Goal: Ask a question: Seek information or help from site administrators or community

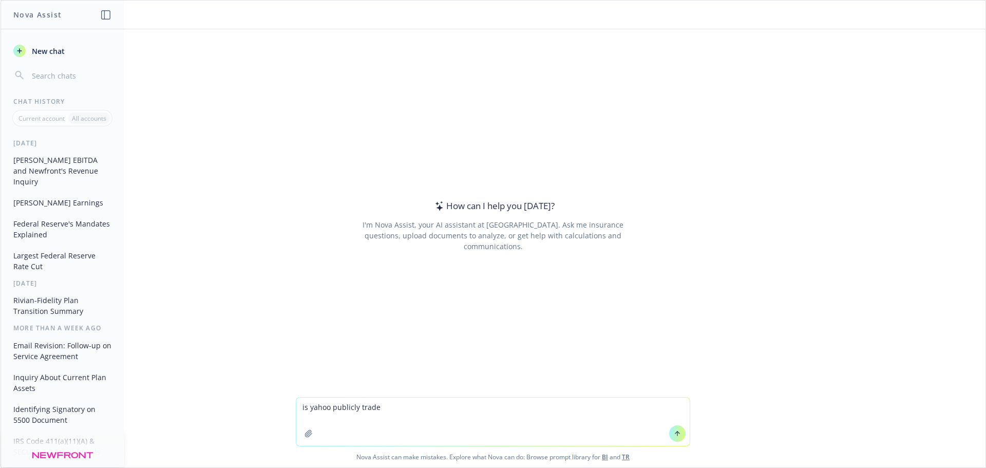
type textarea "is yahoo publicly traded"
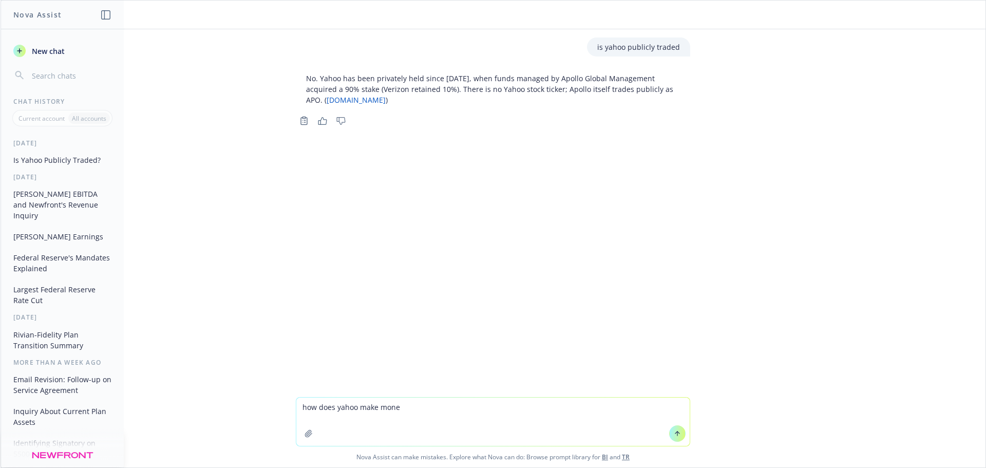
type textarea "how does yahoo make money"
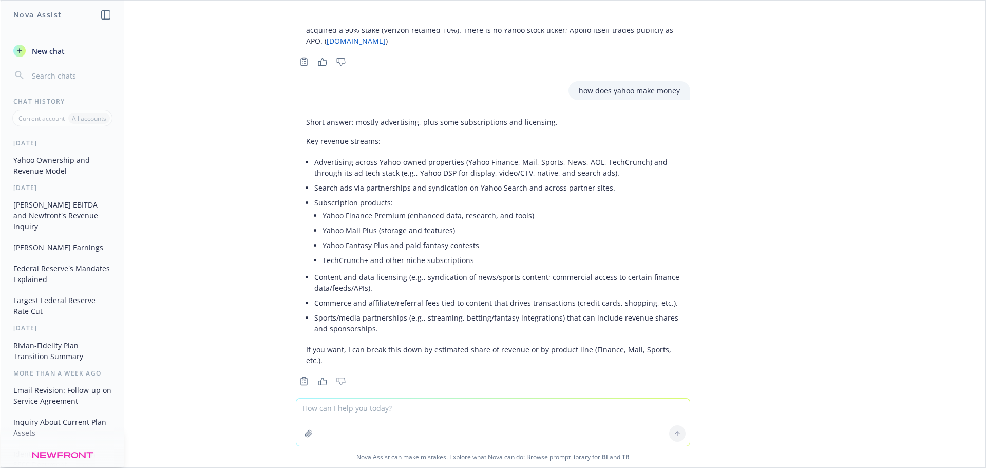
scroll to position [63, 0]
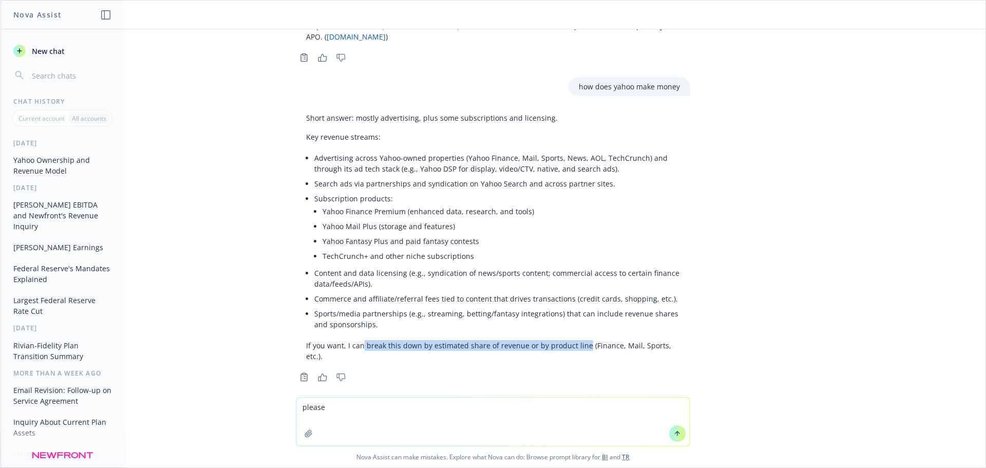
drag, startPoint x: 355, startPoint y: 346, endPoint x: 576, endPoint y: 346, distance: 220.3
click at [576, 346] on p "If you want, I can break this down by estimated share of revenue or by product …" at bounding box center [493, 351] width 374 height 22
copy p "break this down by estimated share of revenue or by product line"
click at [406, 400] on textarea "please" at bounding box center [492, 422] width 393 height 48
paste textarea "break this down by estimated share of revenue or by product line"
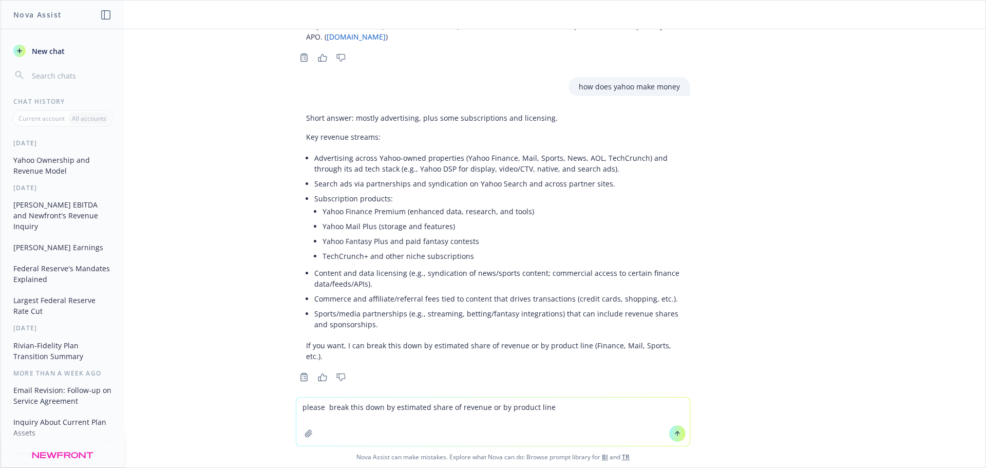
click at [490, 407] on textarea "please break this down by estimated share of revenue or by product line" at bounding box center [492, 422] width 393 height 48
click at [489, 407] on textarea "please break this down by estimated share of revenue or by product line" at bounding box center [492, 422] width 393 height 48
click at [488, 410] on textarea "please break this down by estimated share of revenue or by product line" at bounding box center [492, 422] width 393 height 48
type textarea "please break this down by estimated share of revenue and by product line"
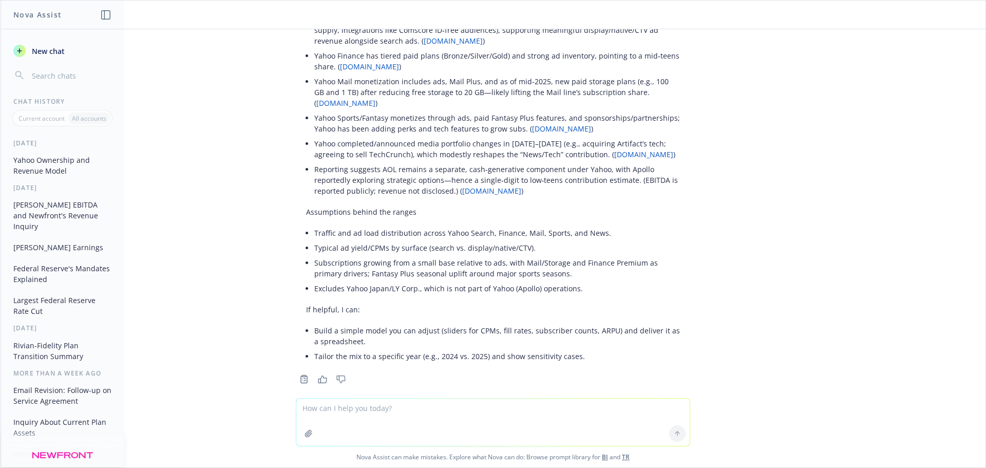
scroll to position [893, 0]
type textarea "what is your name"
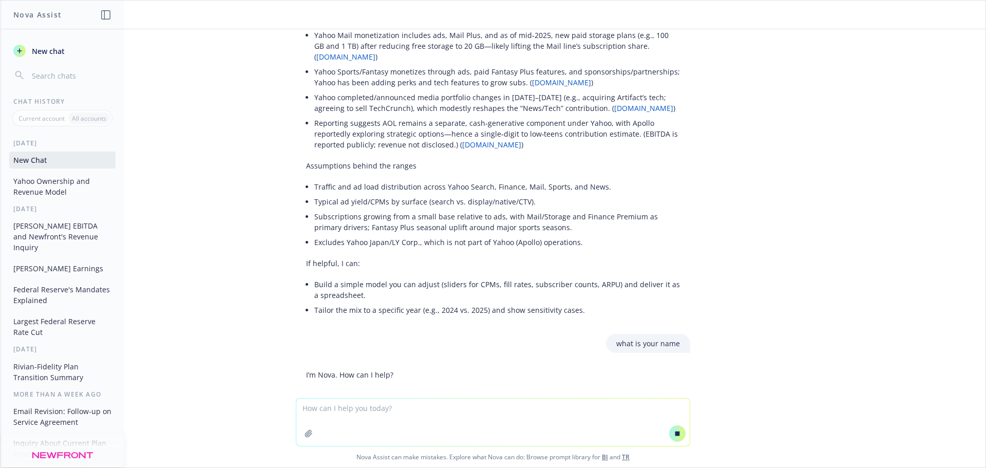
scroll to position [974, 0]
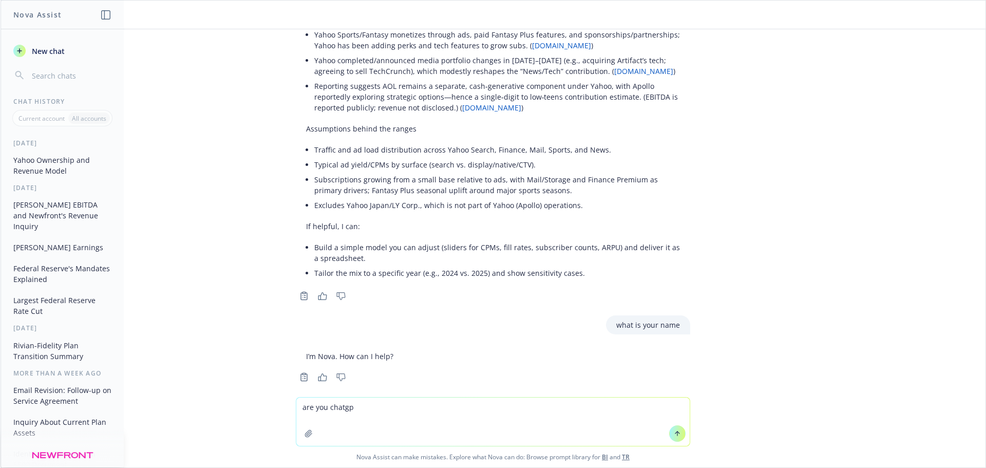
type textarea "are you chatgpt"
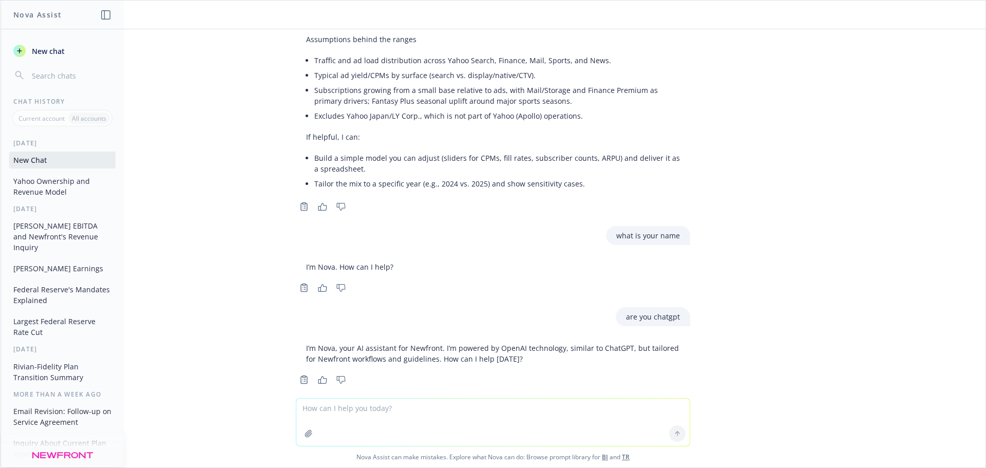
scroll to position [1066, 0]
